Goal: Information Seeking & Learning: Learn about a topic

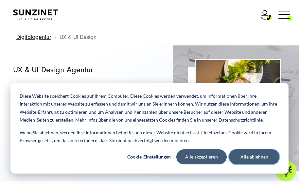
click at [254, 153] on button "Alle ablehnen" at bounding box center [254, 156] width 50 height 15
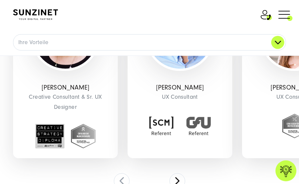
scroll to position [1379, 0]
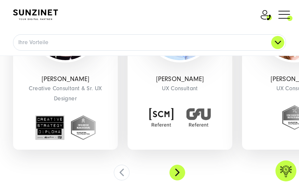
click at [183, 169] on button at bounding box center [177, 173] width 16 height 16
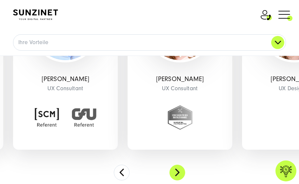
click at [180, 169] on button at bounding box center [177, 173] width 16 height 16
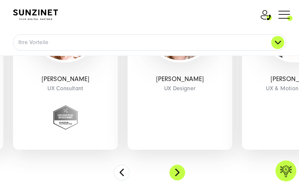
click at [180, 169] on button at bounding box center [177, 173] width 16 height 16
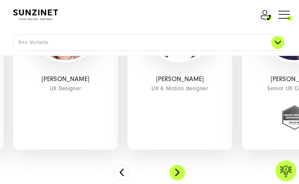
click at [180, 169] on button at bounding box center [177, 173] width 16 height 16
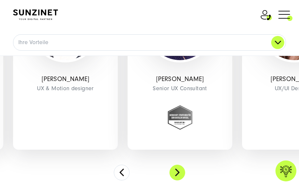
click at [177, 171] on button at bounding box center [177, 173] width 16 height 16
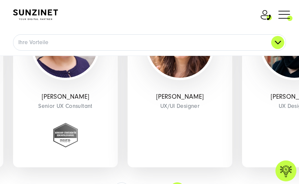
scroll to position [1360, 0]
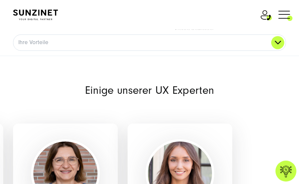
scroll to position [1174, 0]
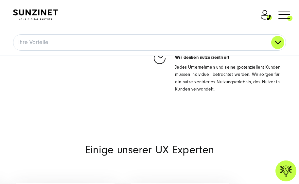
click at [292, 20] on span at bounding box center [292, 14] width 0 height 16
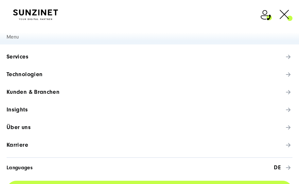
click at [18, 145] on span "Karriere" at bounding box center [18, 145] width 22 height 7
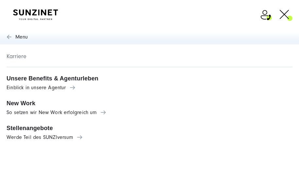
click at [36, 138] on span "Werde Teil des SUNZIversum" at bounding box center [150, 138] width 286 height 6
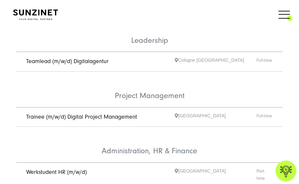
scroll to position [485, 0]
